Goal: Transaction & Acquisition: Purchase product/service

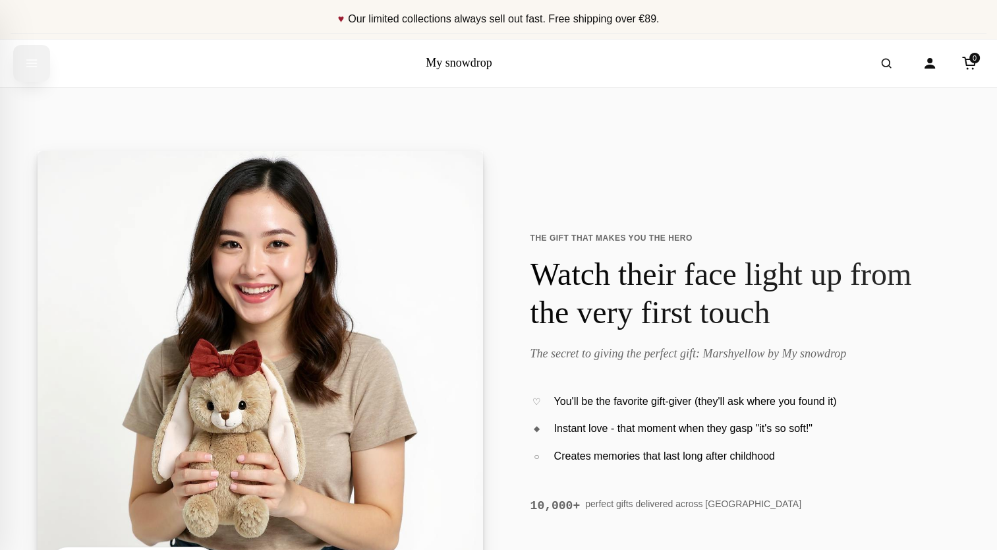
click at [37, 59] on icon "Open menu" at bounding box center [31, 63] width 13 height 24
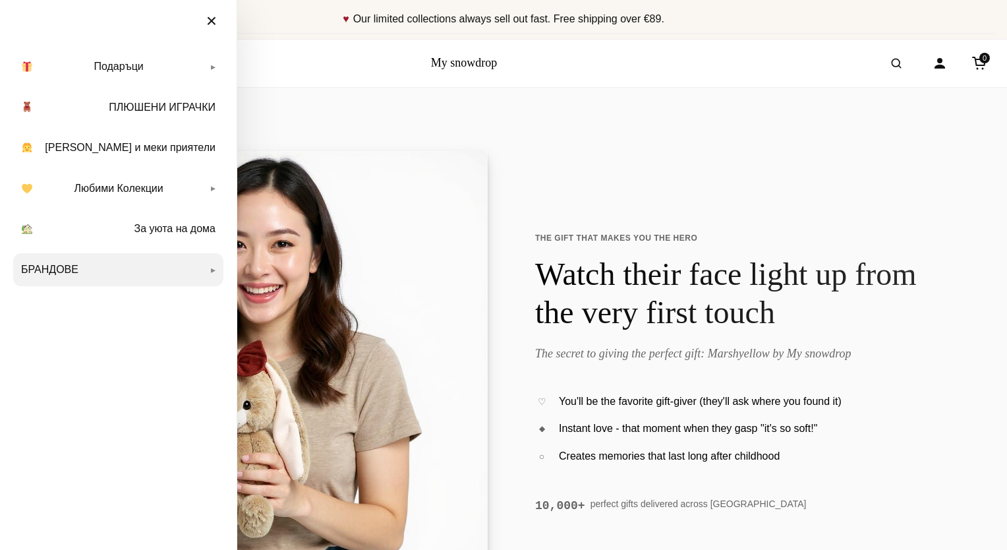
click at [212, 273] on link "БРАНДОВЕ" at bounding box center [118, 269] width 210 height 33
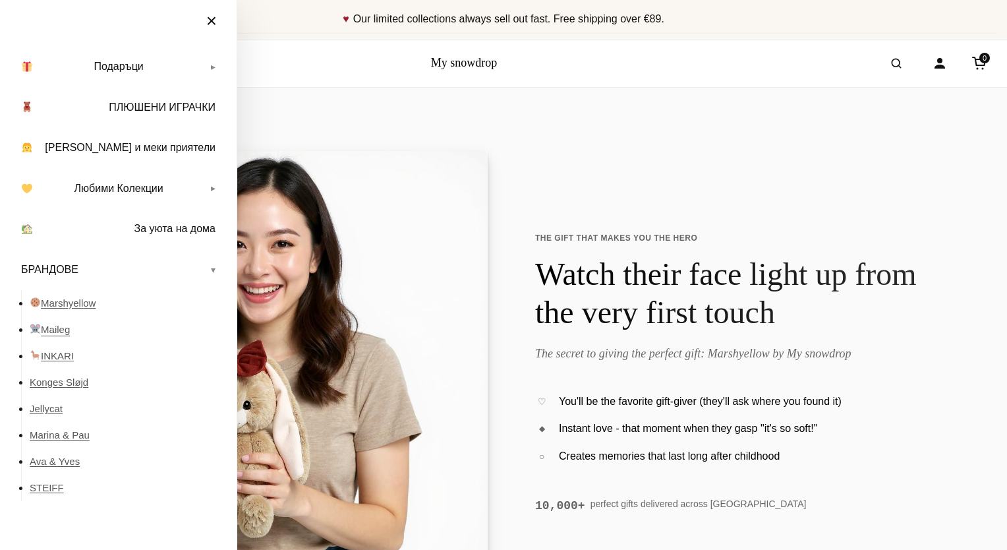
click at [64, 330] on link "Maileg" at bounding box center [127, 329] width 194 height 26
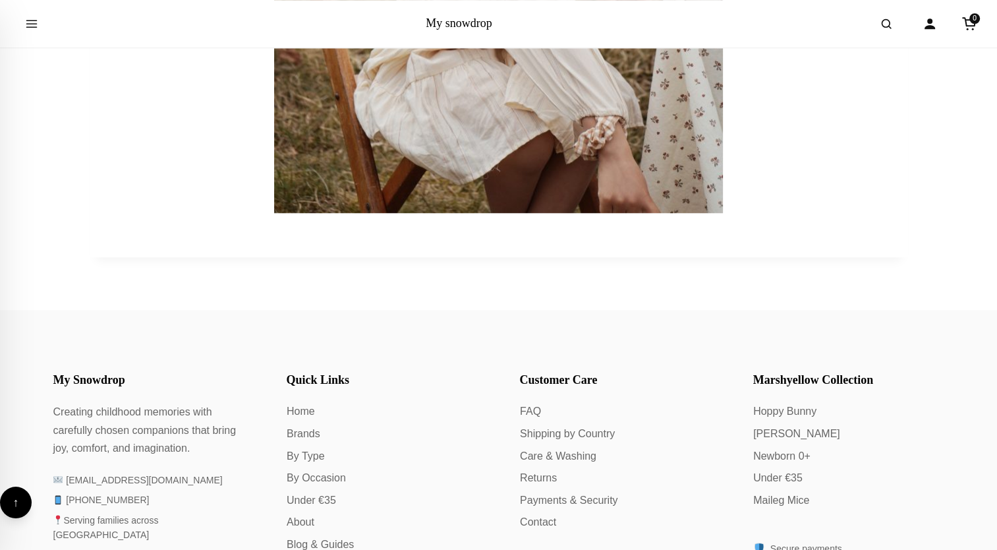
scroll to position [1055, 0]
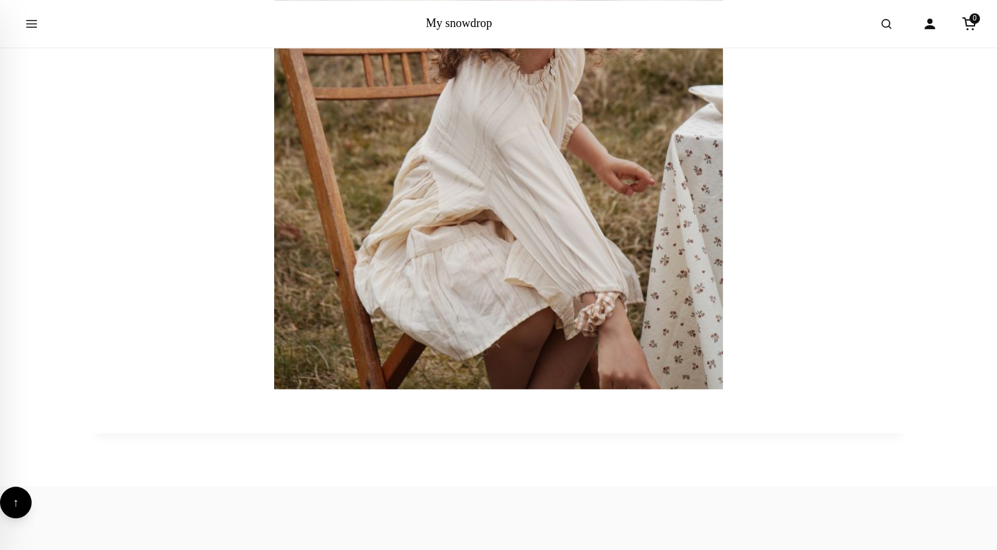
click at [459, 154] on img at bounding box center [498, 51] width 449 height 675
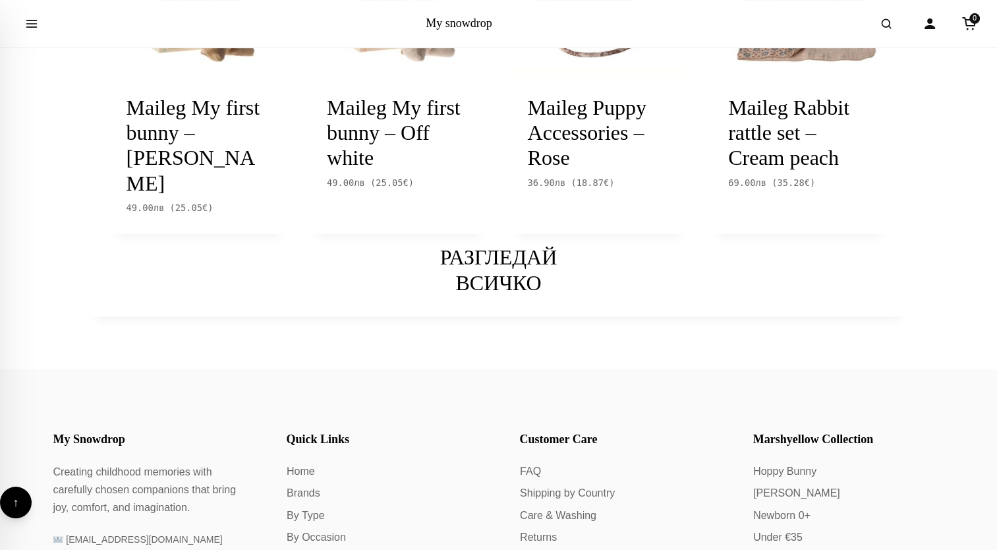
scroll to position [5472, 0]
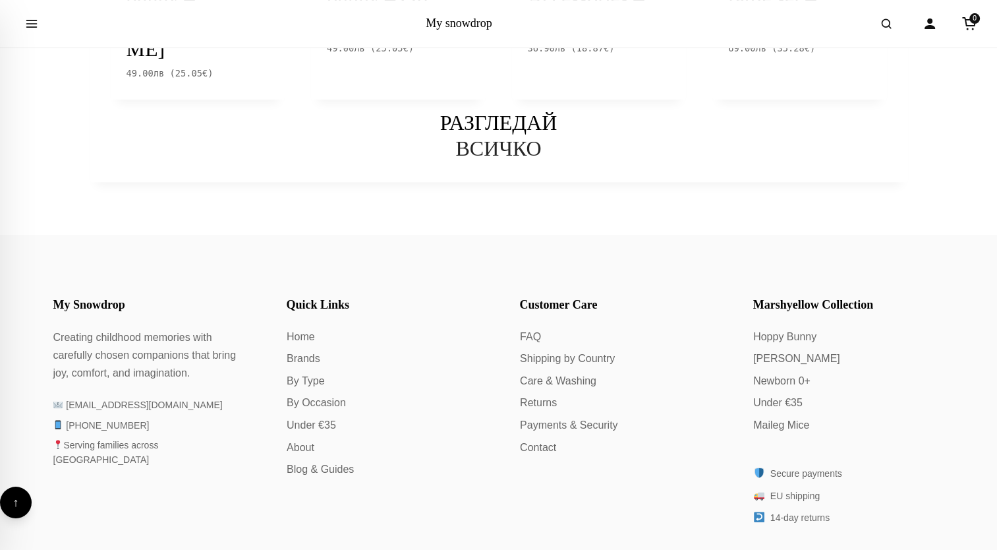
click at [499, 160] on link "ВСИЧКО" at bounding box center [499, 148] width 86 height 24
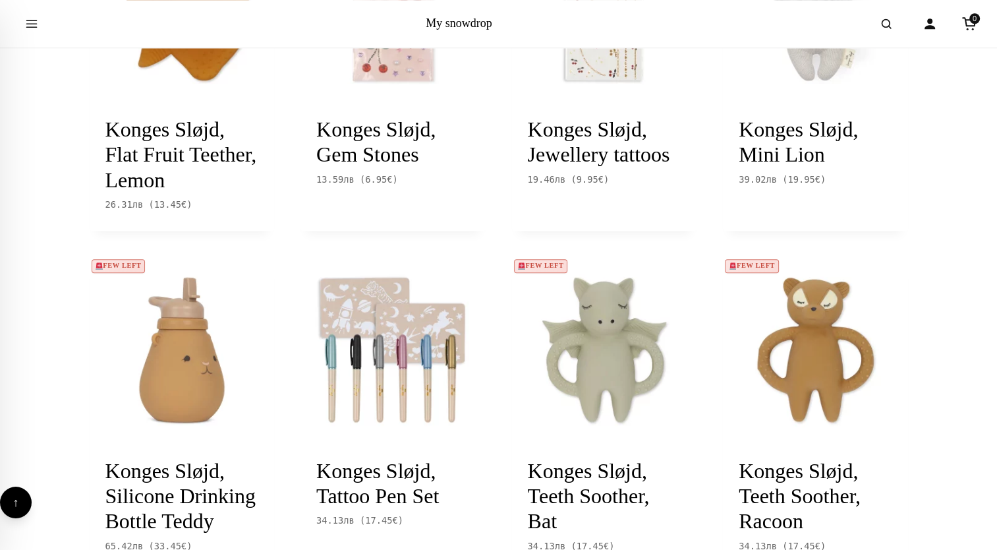
scroll to position [1516, 0]
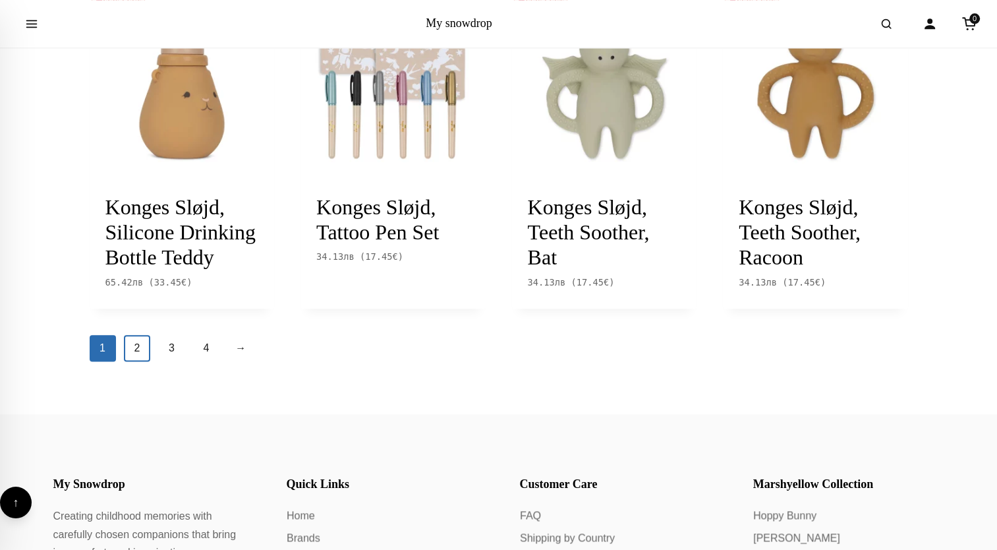
click at [135, 361] on link "2" at bounding box center [137, 348] width 26 height 26
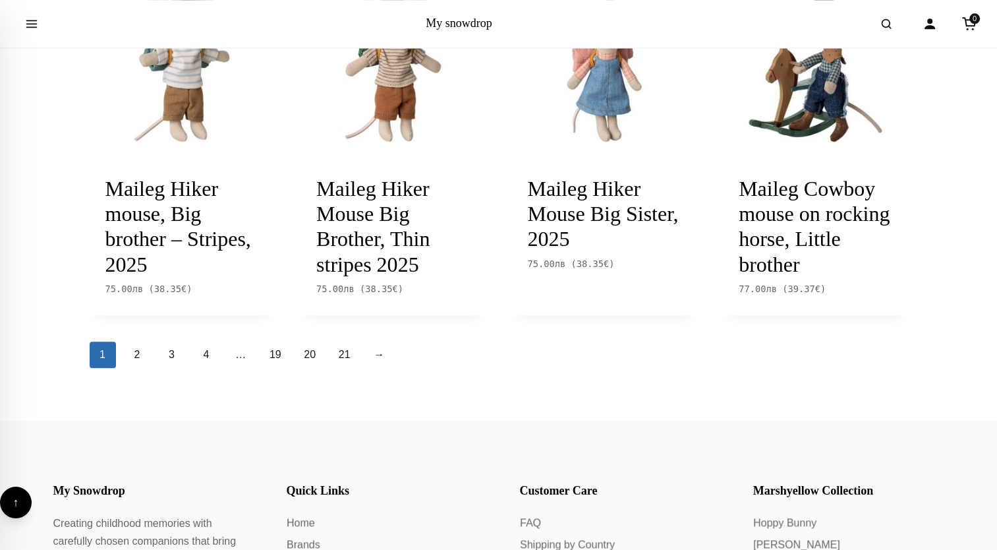
scroll to position [1516, 0]
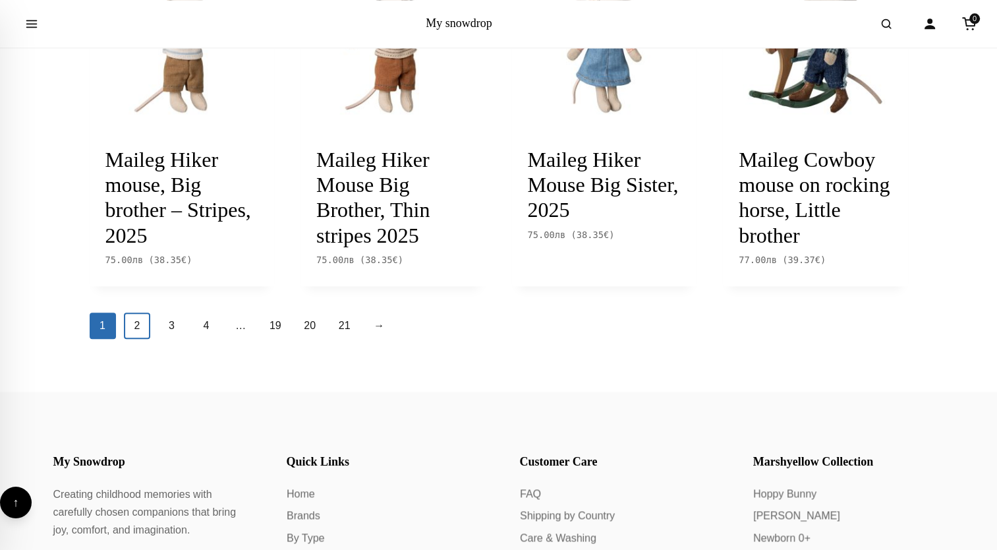
click at [145, 339] on link "2" at bounding box center [137, 325] width 26 height 26
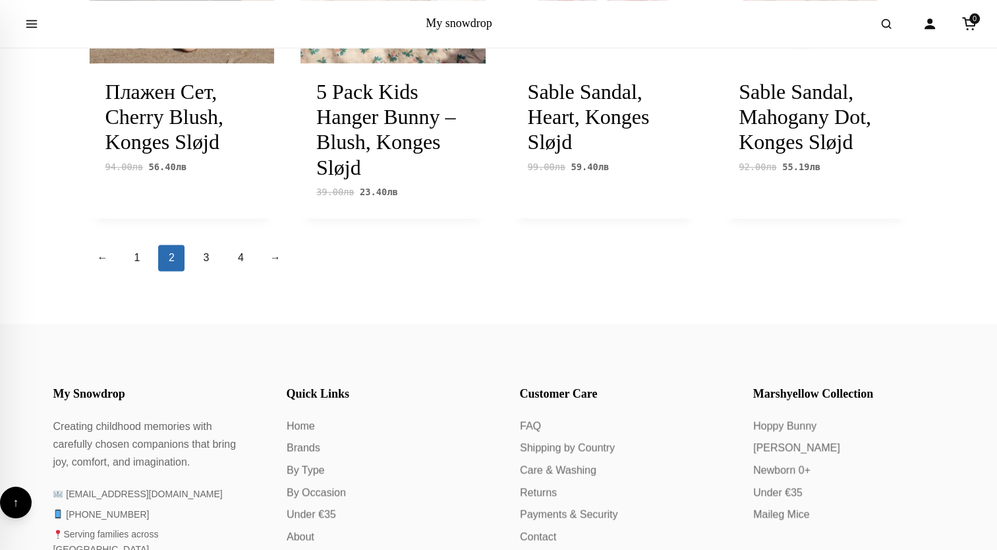
scroll to position [1714, 0]
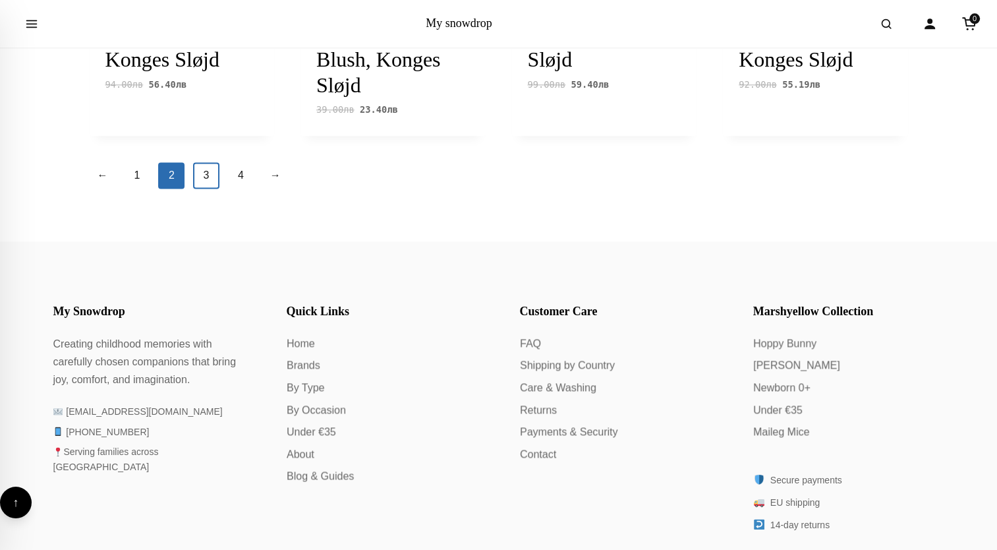
click at [206, 189] on link "3" at bounding box center [206, 175] width 26 height 26
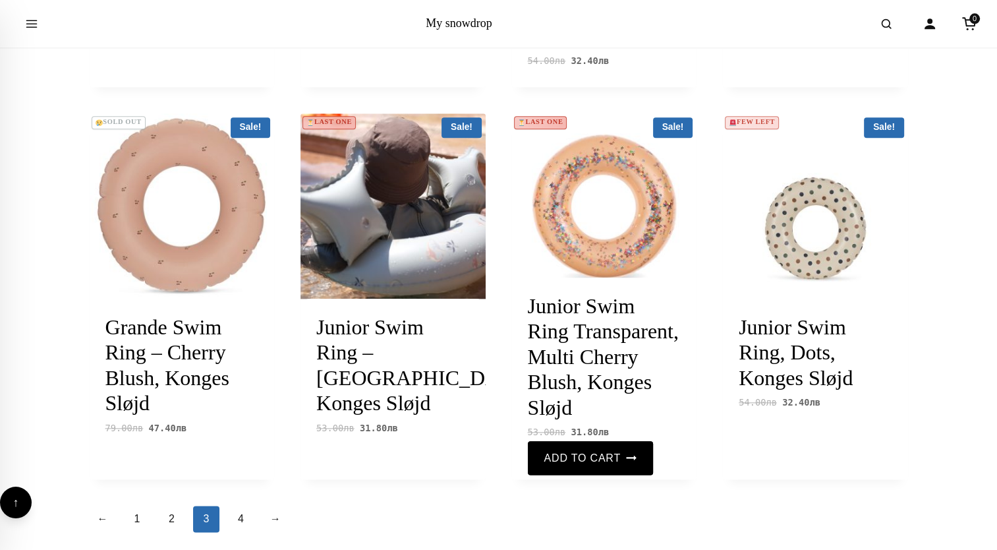
scroll to position [1516, 0]
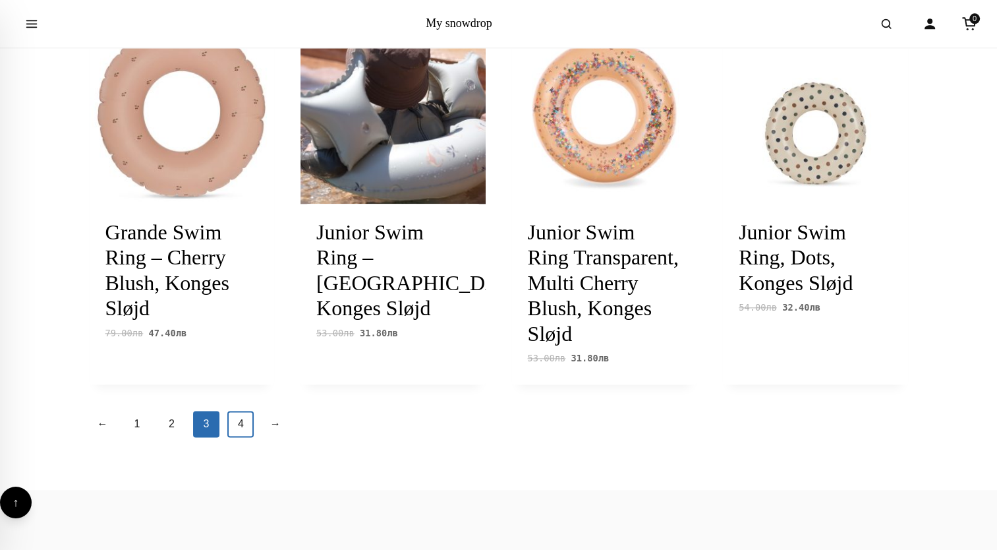
click at [234, 437] on link "4" at bounding box center [240, 424] width 26 height 26
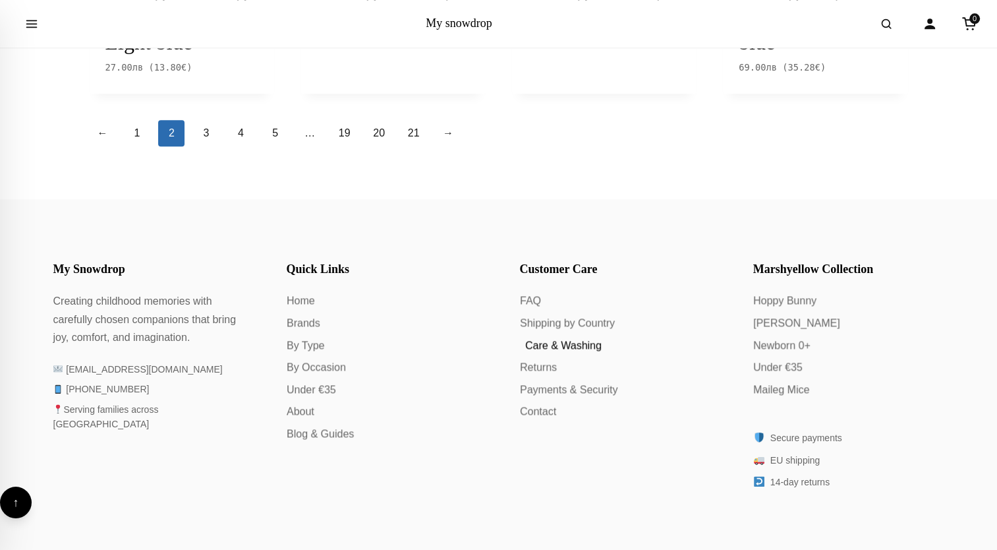
scroll to position [1714, 0]
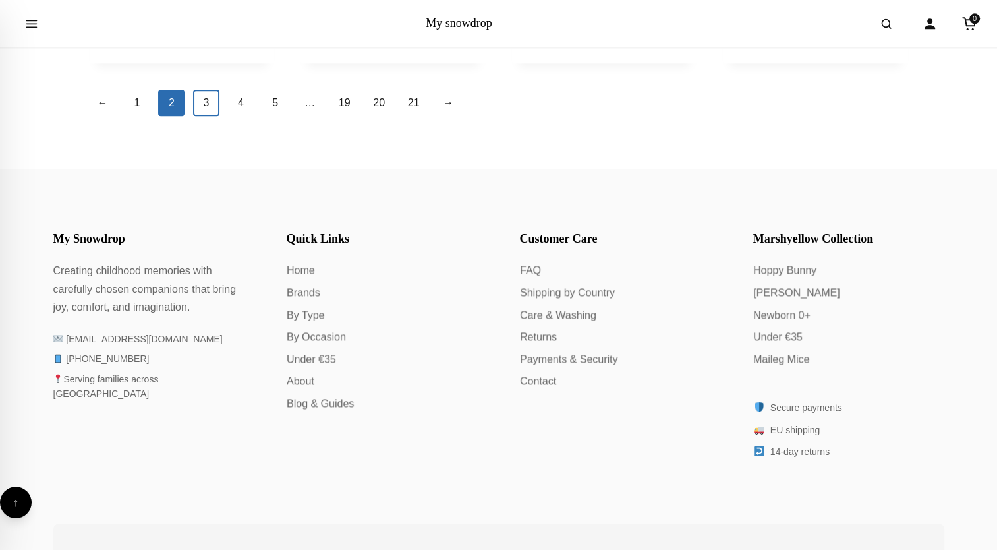
click at [208, 116] on link "3" at bounding box center [206, 103] width 26 height 26
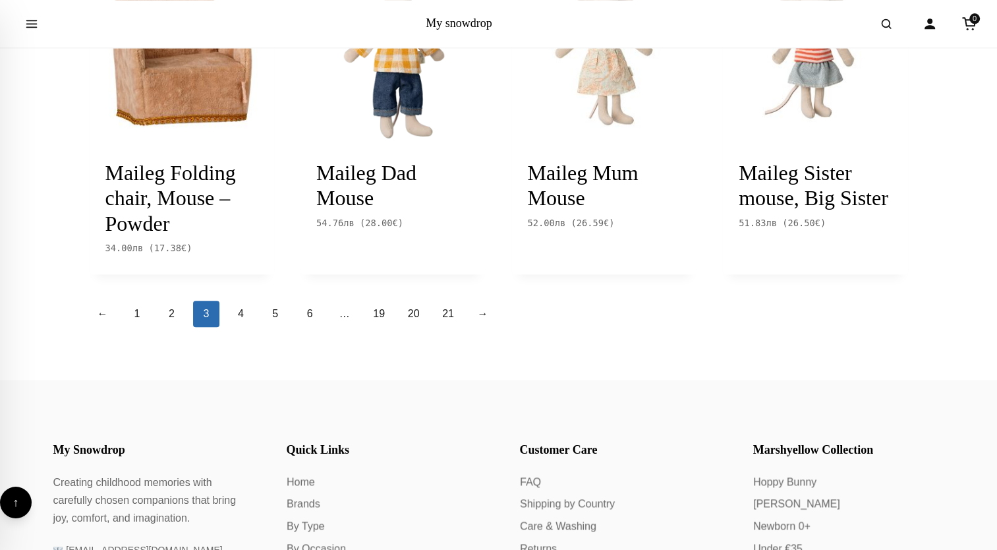
scroll to position [1582, 0]
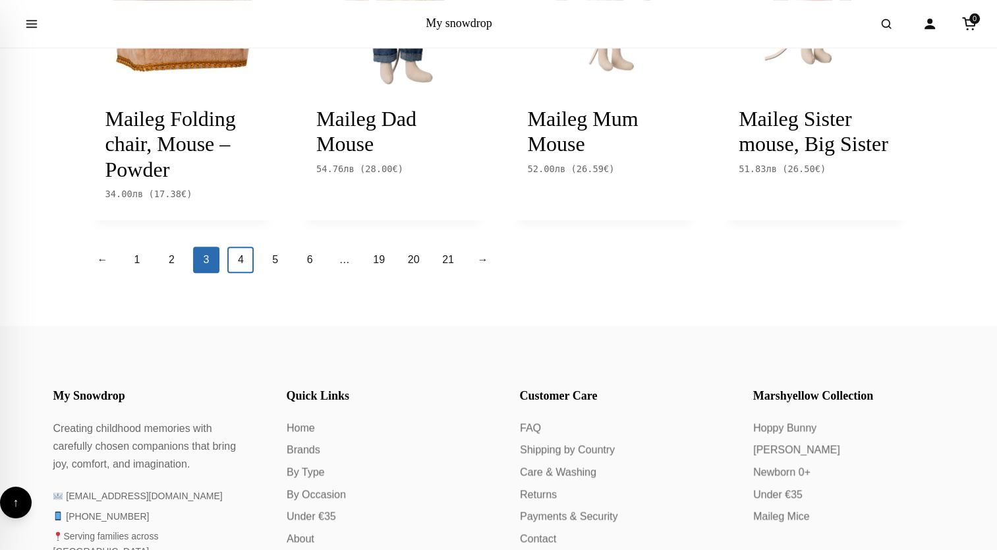
click at [245, 257] on link "4" at bounding box center [240, 260] width 26 height 26
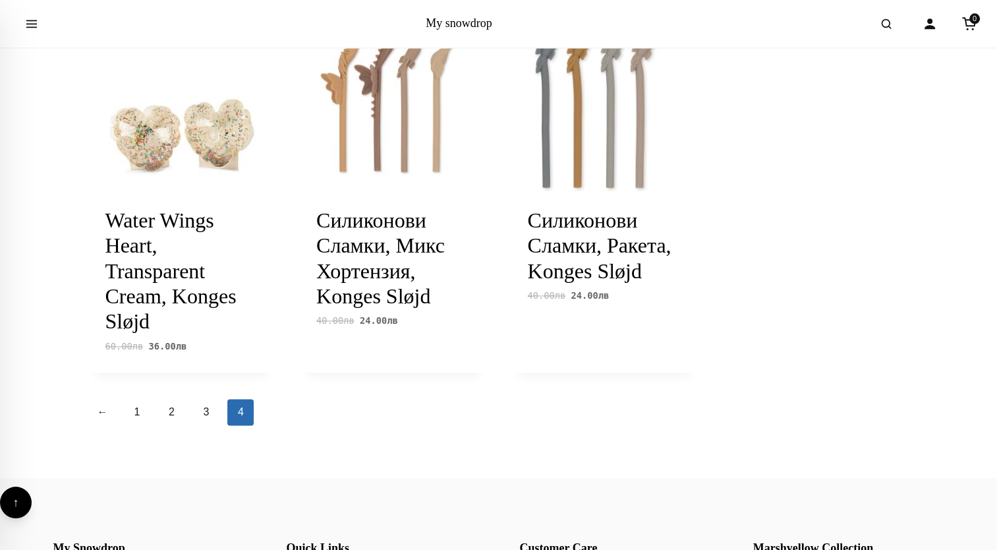
scroll to position [1582, 0]
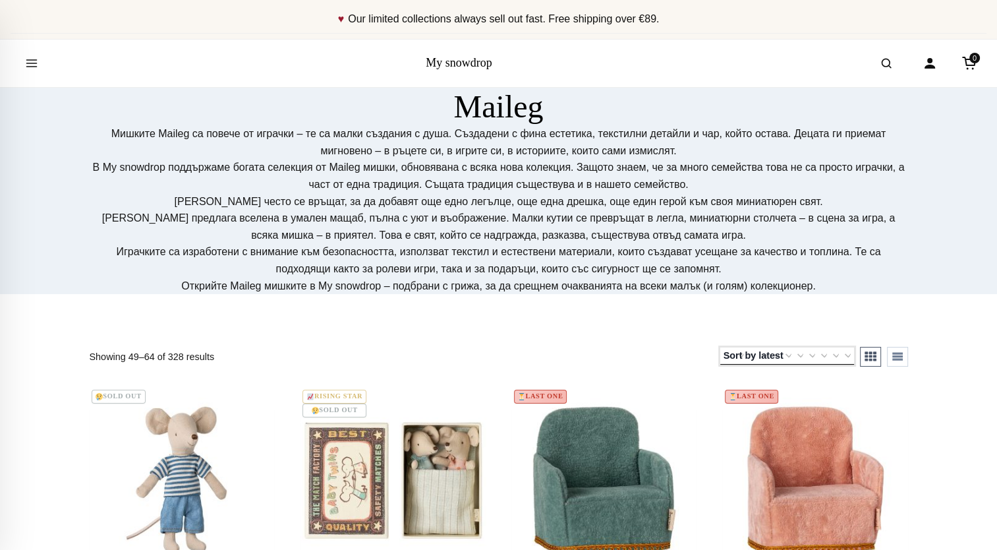
click at [762, 356] on select "Default sorting Sort by popularity Sort by average rating Sort by latest Sort b…" at bounding box center [788, 355] width 134 height 17
select select "price"
click at [721, 347] on select "Default sorting Sort by popularity Sort by average rating Sort by latest Sort b…" at bounding box center [788, 355] width 134 height 17
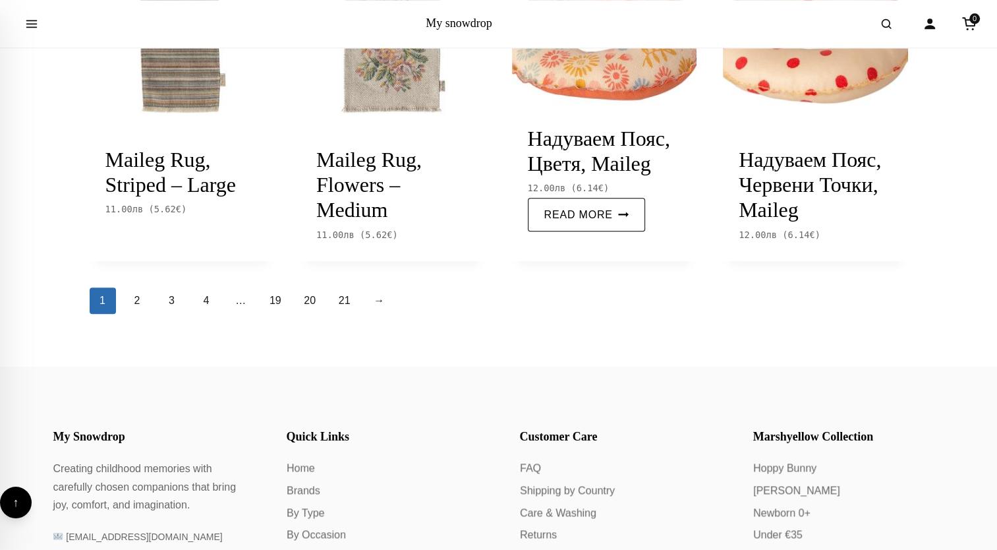
scroll to position [1582, 0]
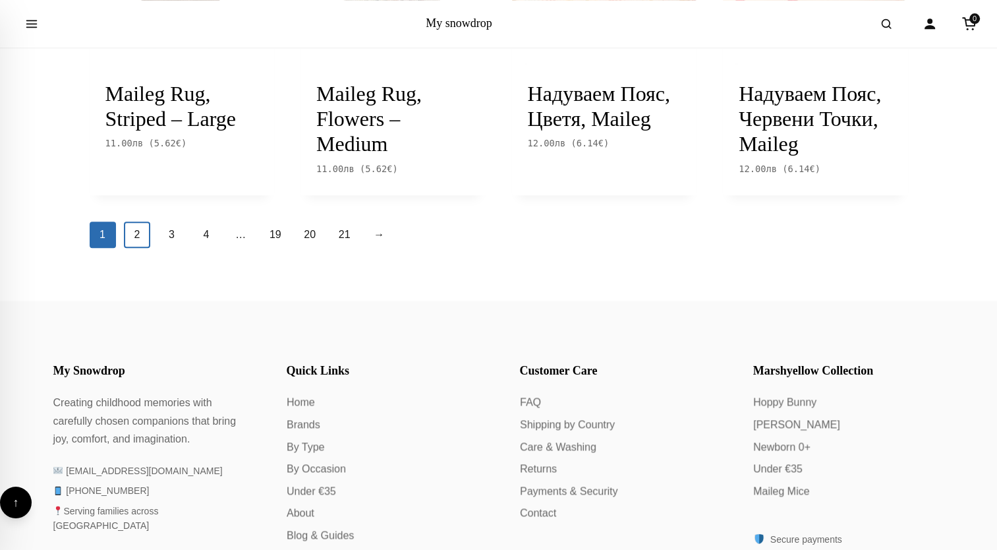
click at [144, 231] on link "2" at bounding box center [137, 235] width 26 height 26
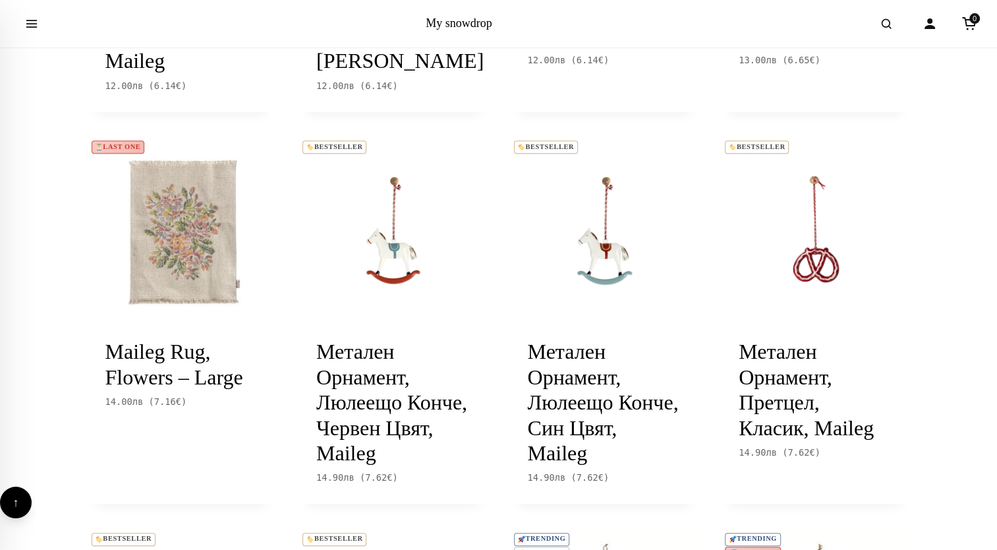
scroll to position [593, 0]
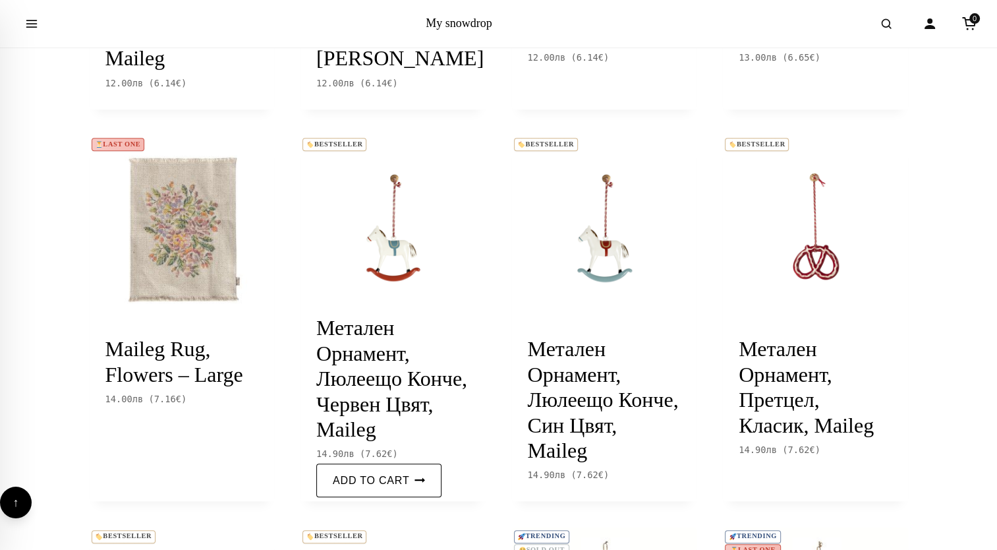
click at [402, 477] on link "Add to cart Продължаване Зареждане Завършено" at bounding box center [378, 480] width 125 height 34
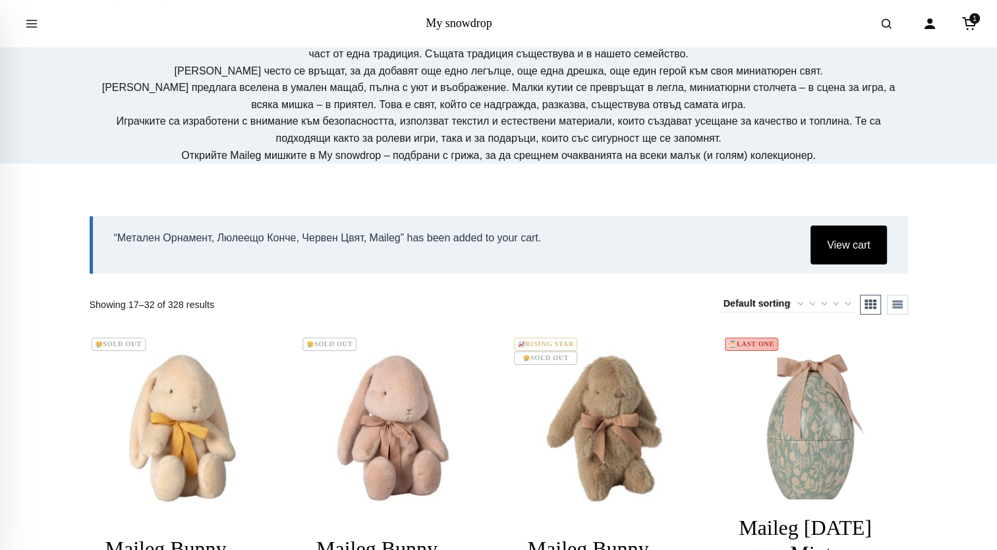
scroll to position [330, 0]
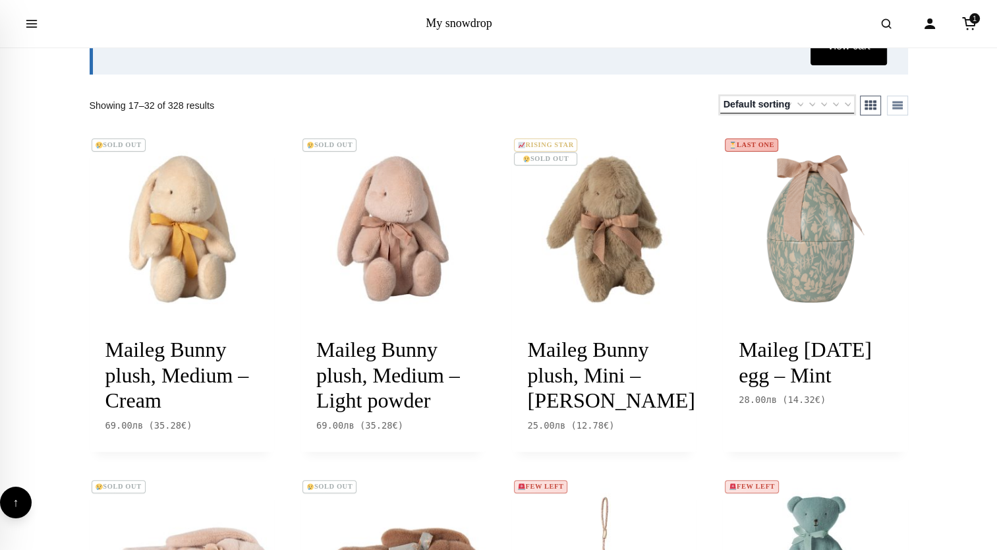
click at [786, 104] on select "Default sorting Sort by popularity Sort by average rating Sort by latest Sort b…" at bounding box center [788, 104] width 134 height 17
select select "price"
click at [721, 96] on select "Default sorting Sort by popularity Sort by average rating Sort by latest Sort b…" at bounding box center [788, 104] width 134 height 17
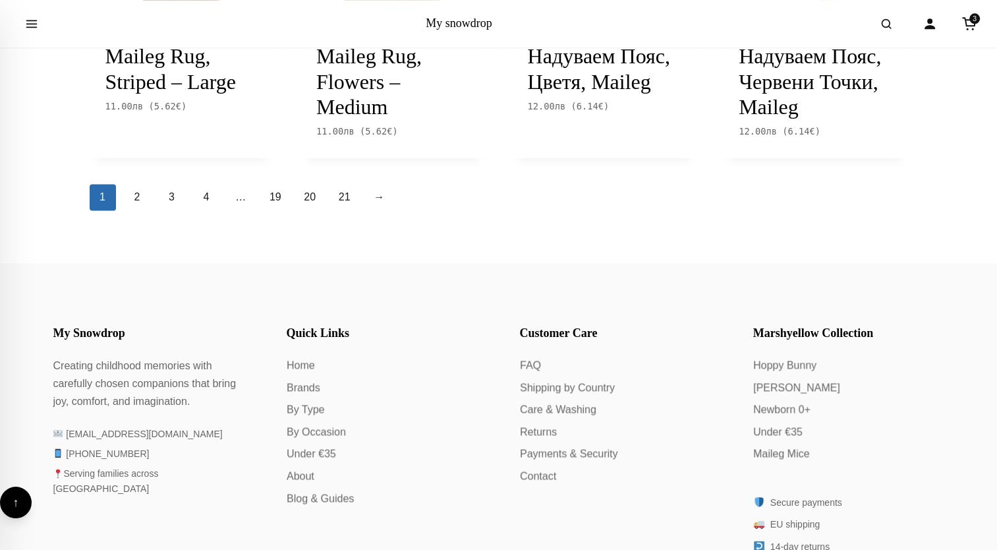
scroll to position [1714, 0]
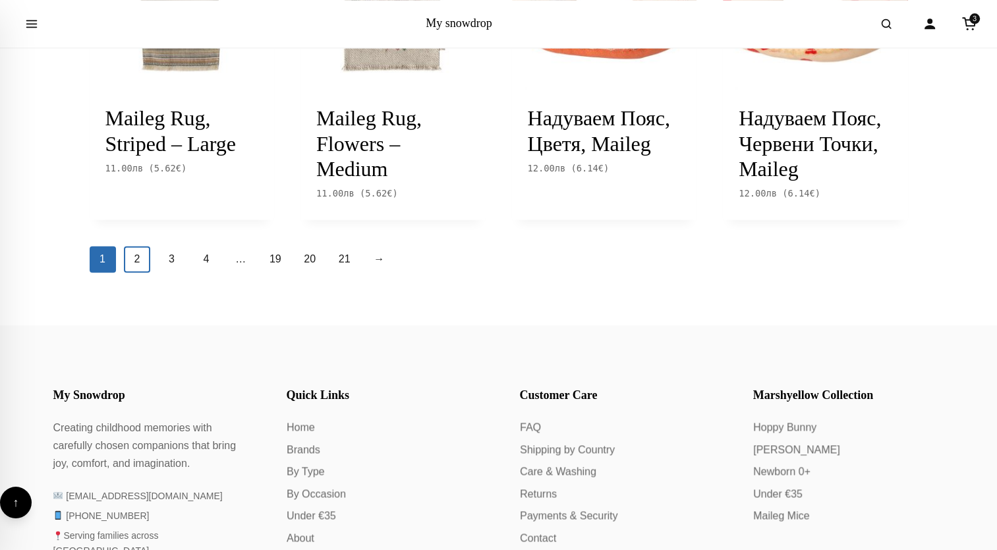
click at [136, 257] on link "2" at bounding box center [137, 259] width 26 height 26
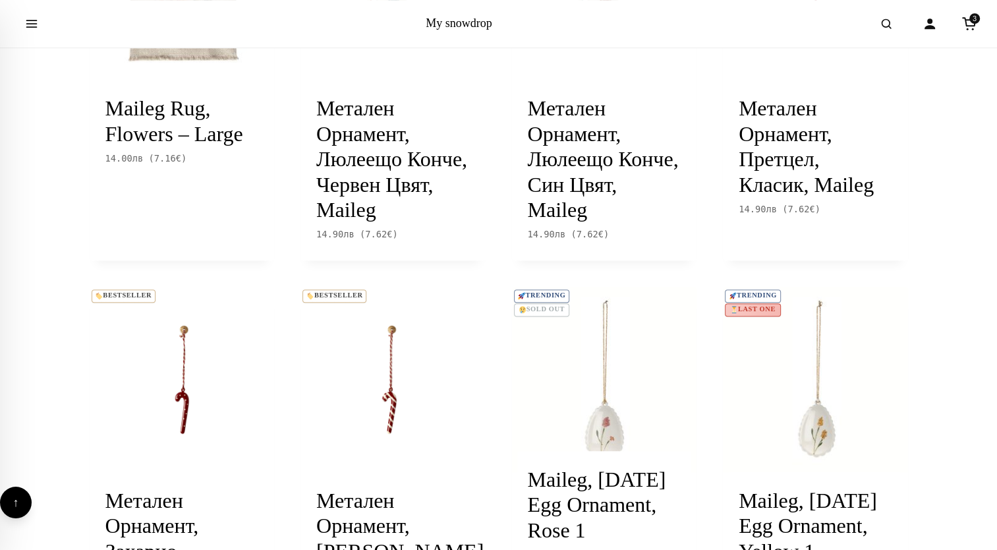
scroll to position [659, 0]
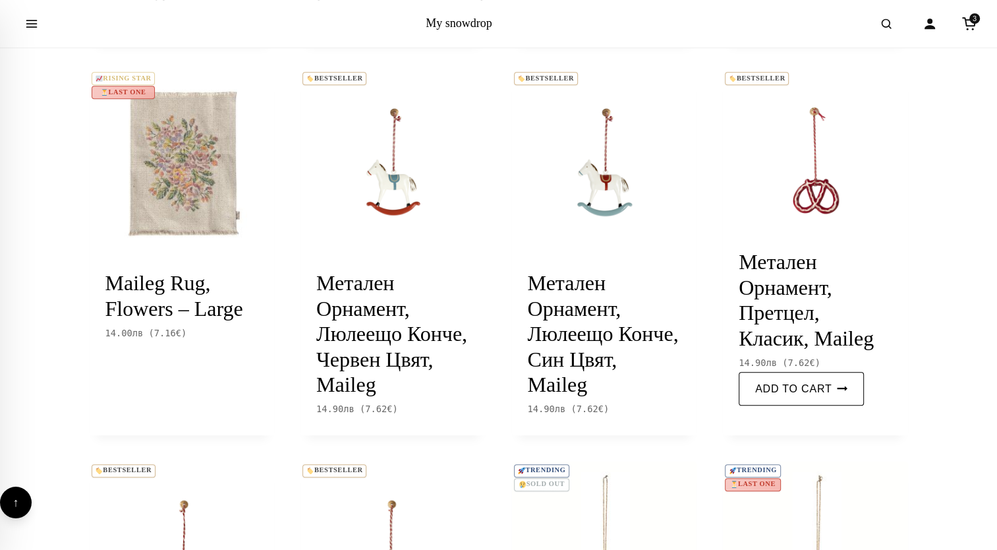
click at [786, 390] on link "Add to cart Продължаване Зареждане Завършено" at bounding box center [801, 389] width 125 height 34
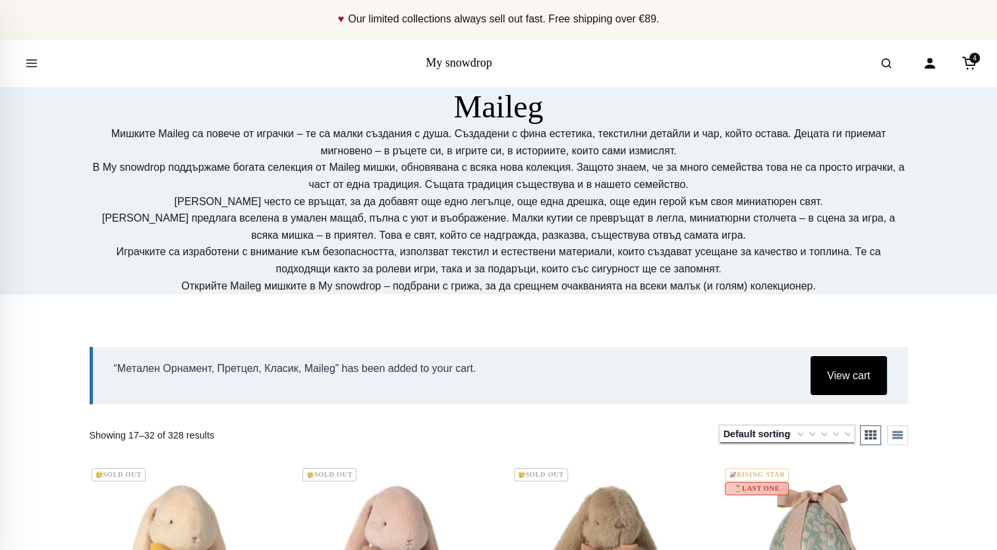
click at [781, 434] on select "Default sorting Sort by popularity Sort by average rating Sort by latest Sort b…" at bounding box center [788, 434] width 134 height 17
select select "price"
click at [721, 426] on select "Default sorting Sort by popularity Sort by average rating Sort by latest Sort b…" at bounding box center [788, 434] width 134 height 17
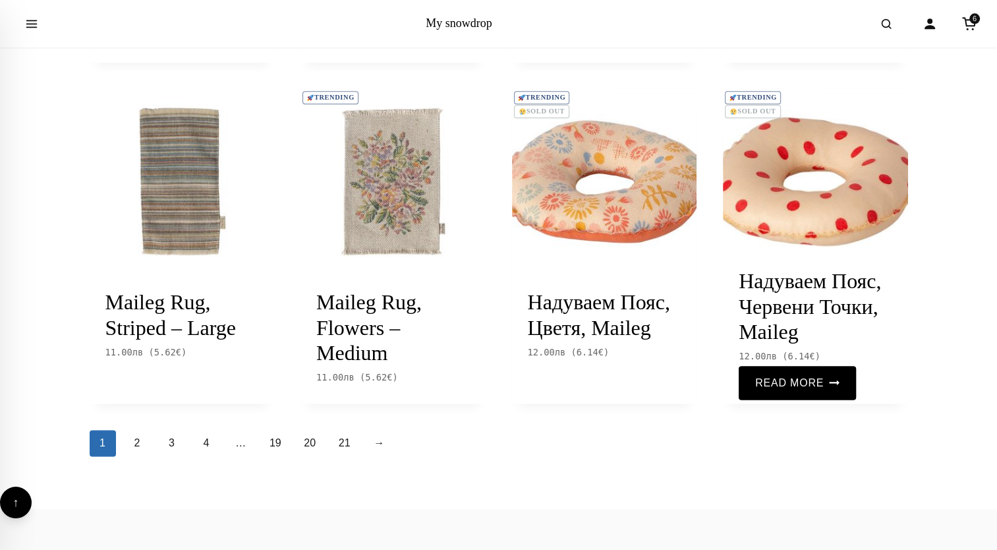
scroll to position [1518, 0]
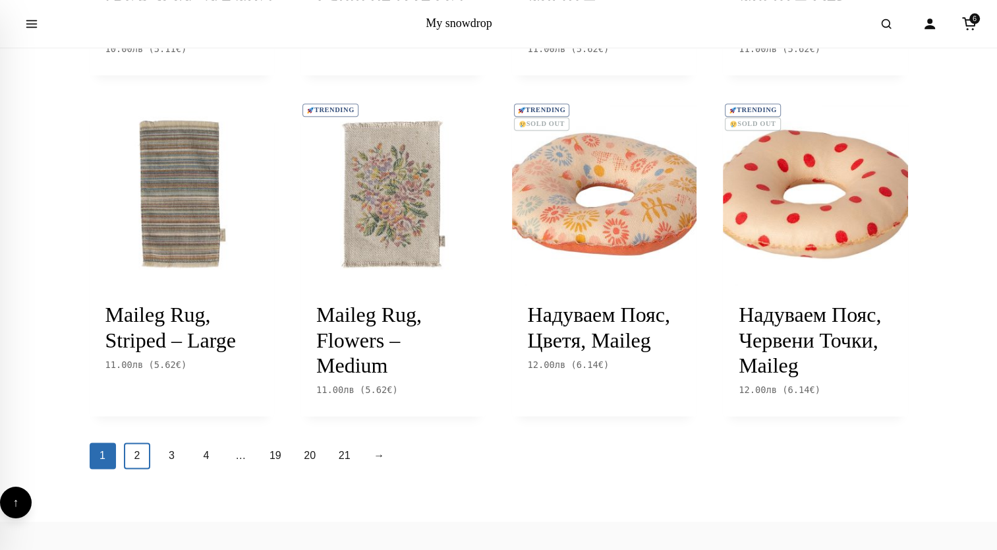
click at [137, 454] on link "2" at bounding box center [137, 455] width 26 height 26
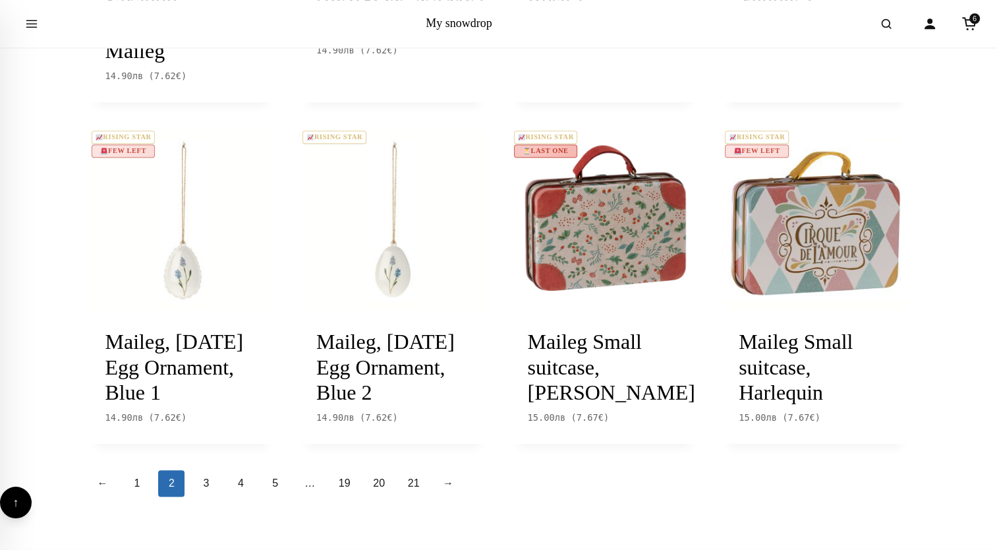
scroll to position [1450, 0]
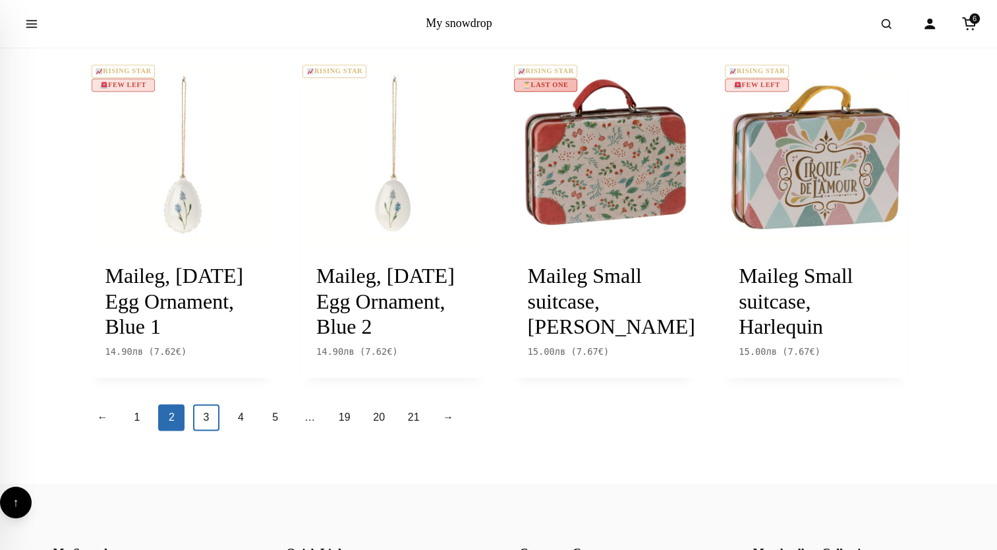
click at [204, 419] on link "3" at bounding box center [206, 417] width 26 height 26
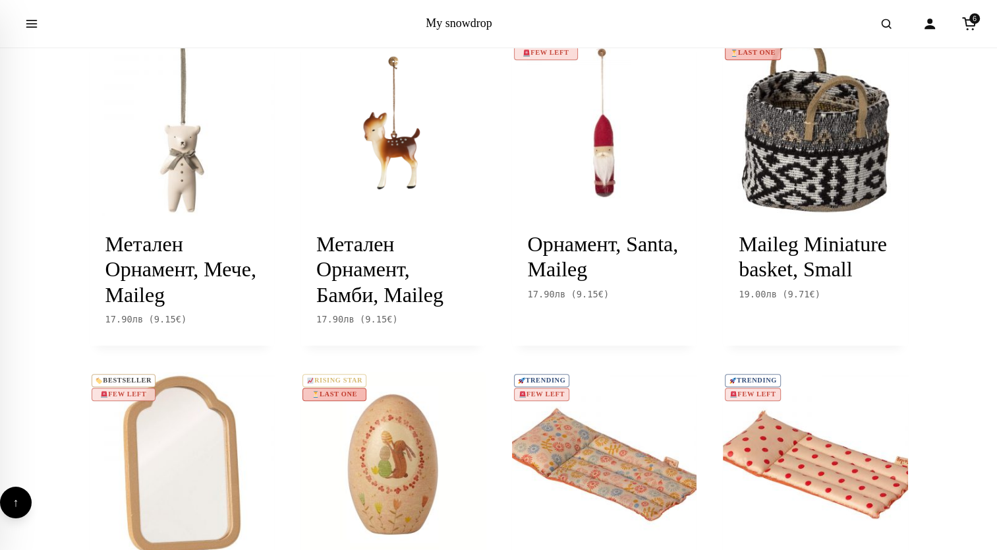
scroll to position [725, 0]
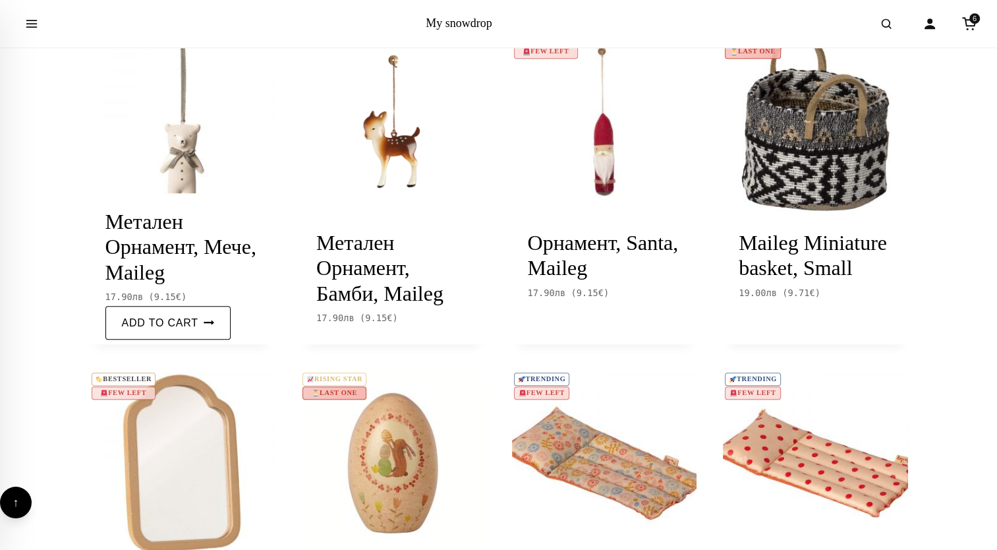
click at [194, 323] on link "Add to cart Продължаване Зареждане Завършено" at bounding box center [167, 323] width 125 height 34
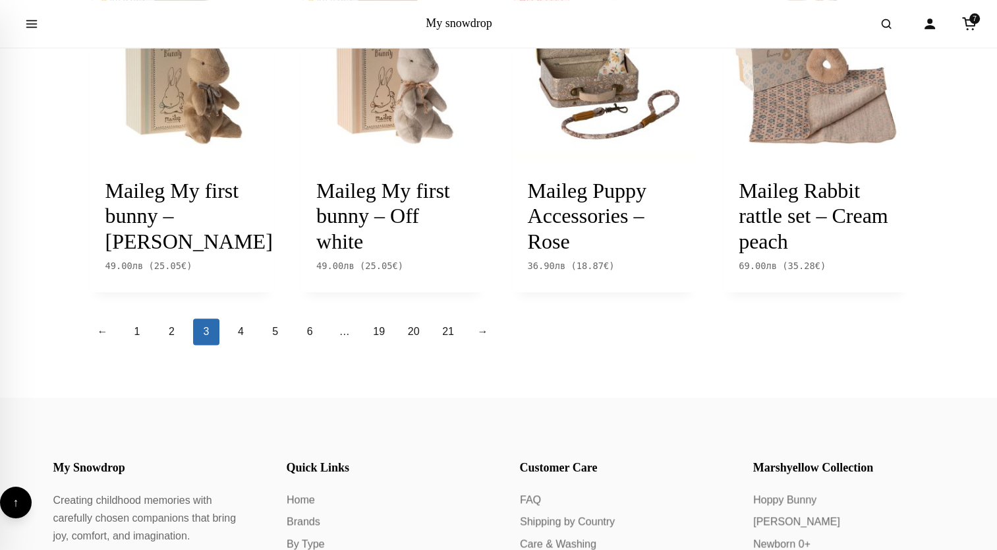
scroll to position [1714, 0]
